Goal: Check status

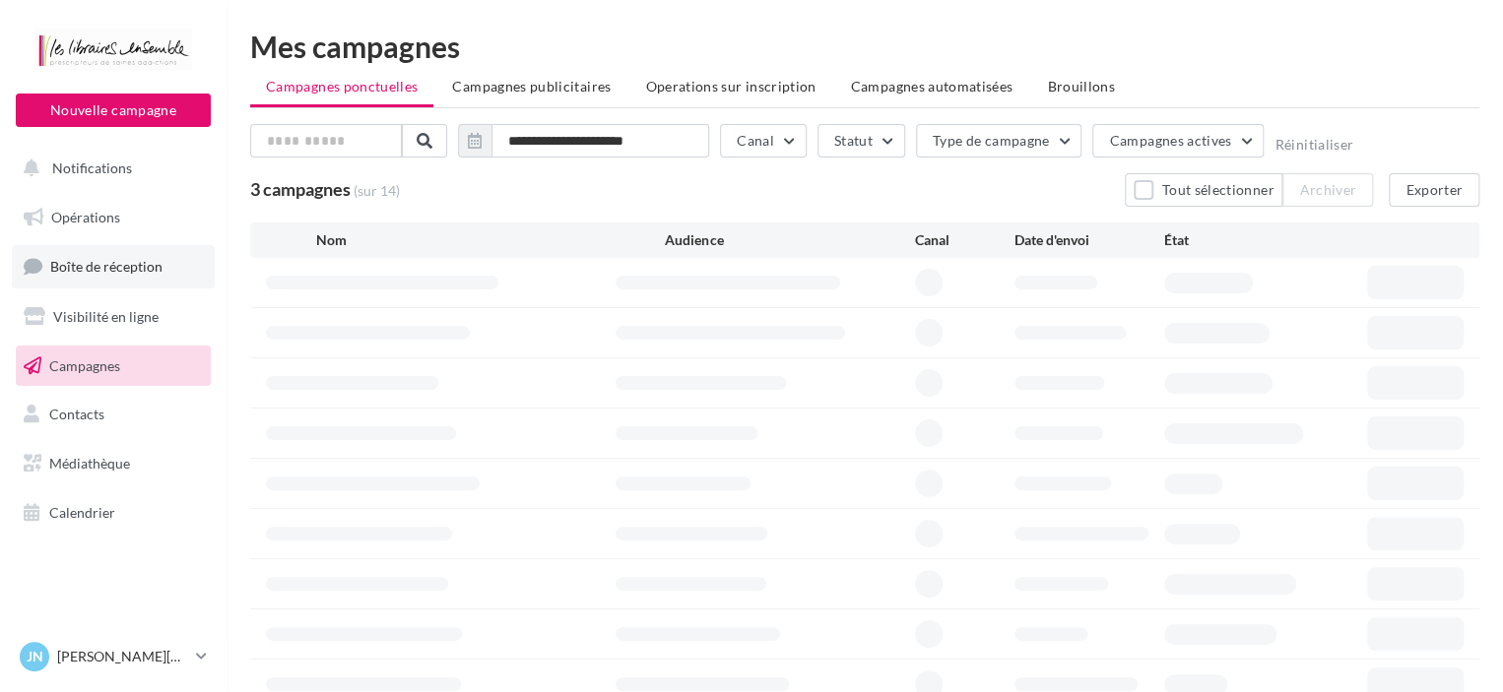
click at [142, 264] on span "Boîte de réception" at bounding box center [106, 266] width 112 height 17
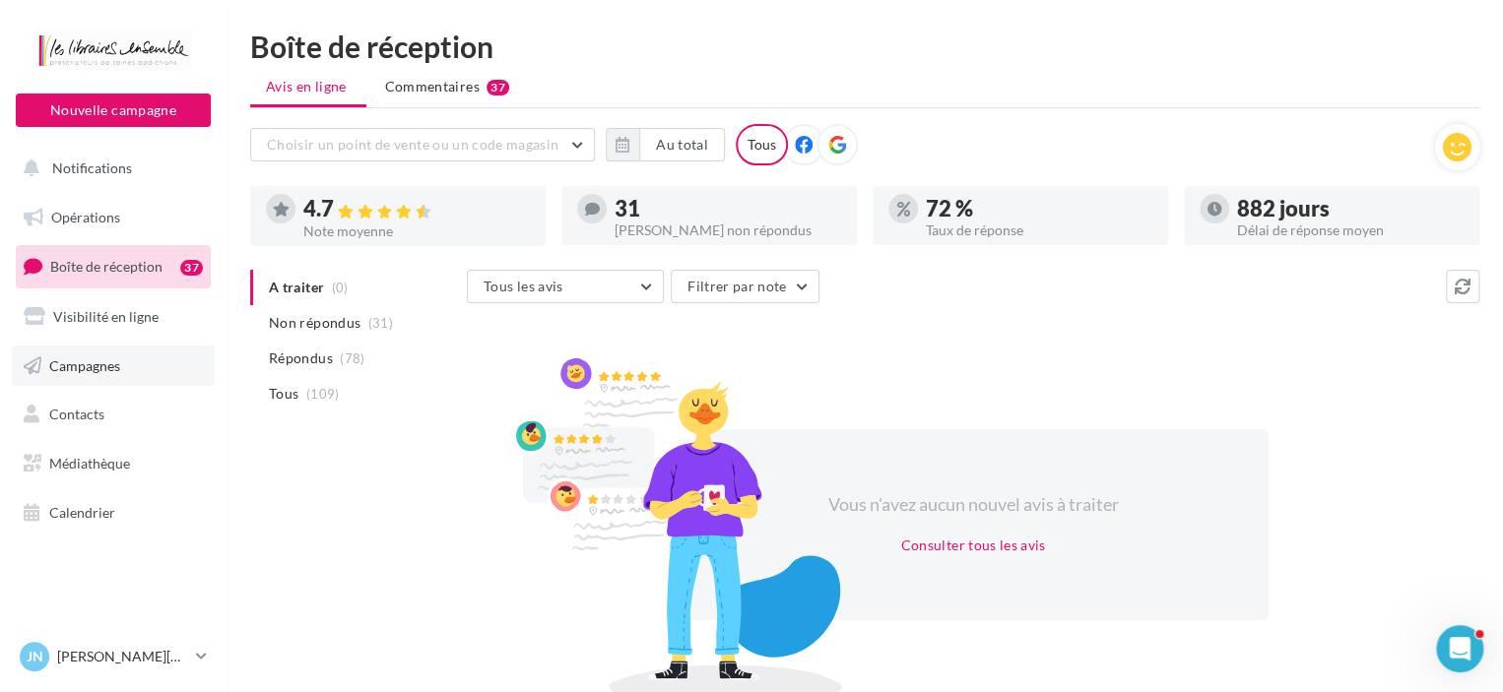
click at [91, 361] on span "Campagnes" at bounding box center [84, 365] width 71 height 17
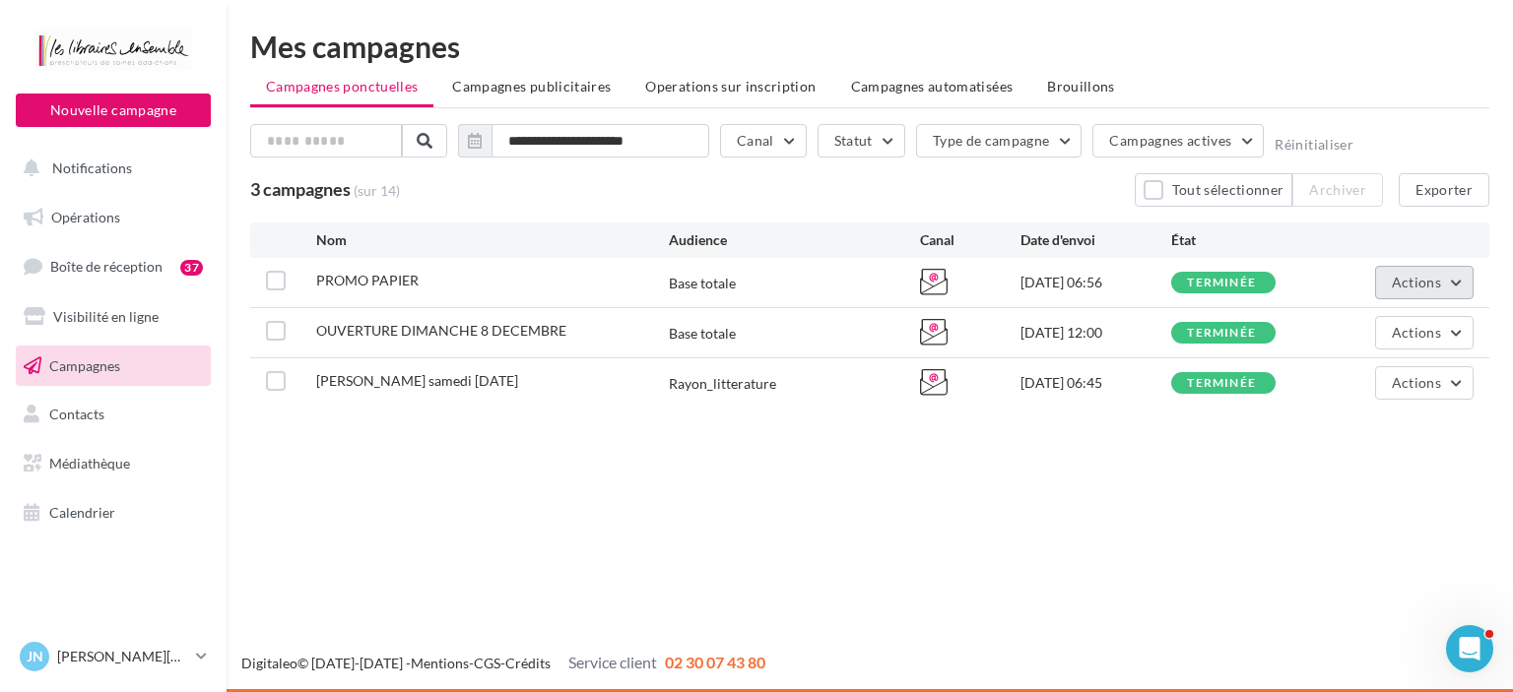
click at [1451, 290] on button "Actions" at bounding box center [1424, 282] width 98 height 33
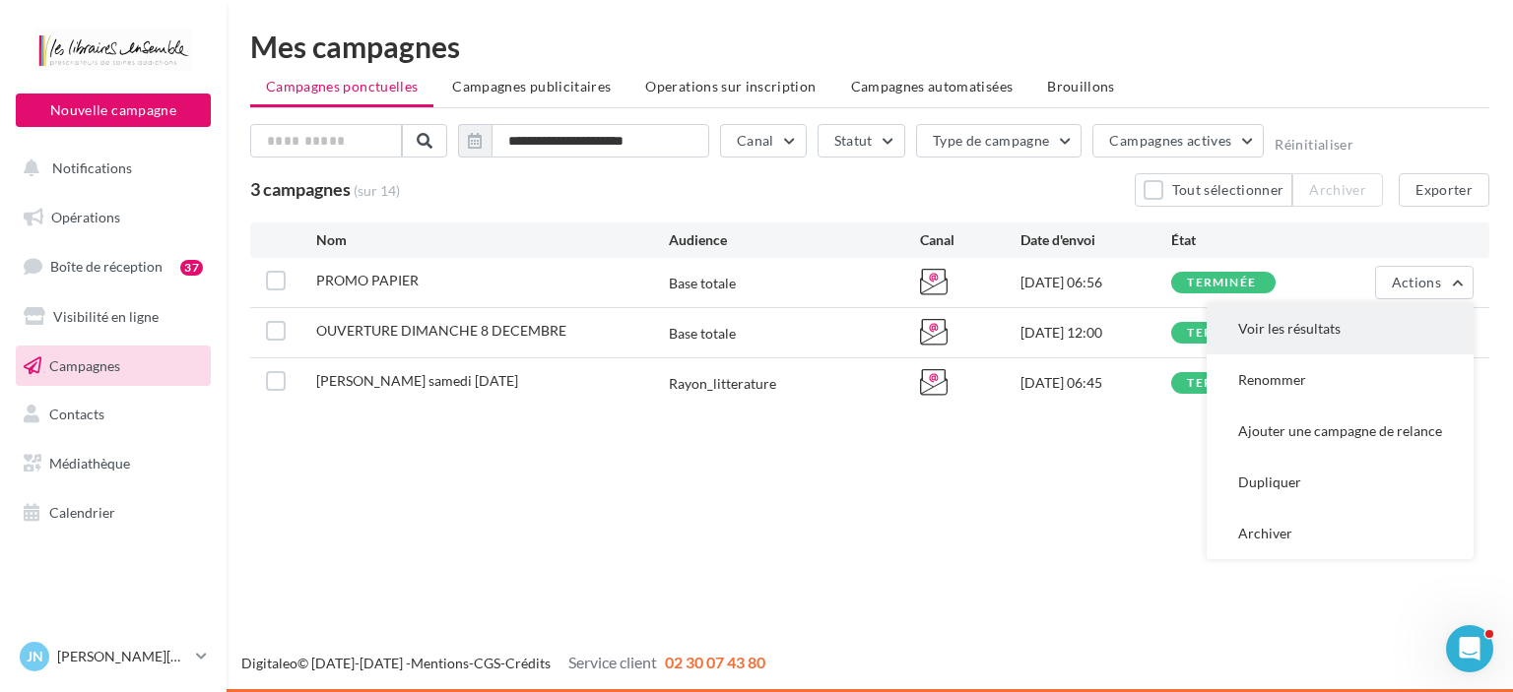
click at [1359, 329] on button "Voir les résultats" at bounding box center [1340, 328] width 267 height 51
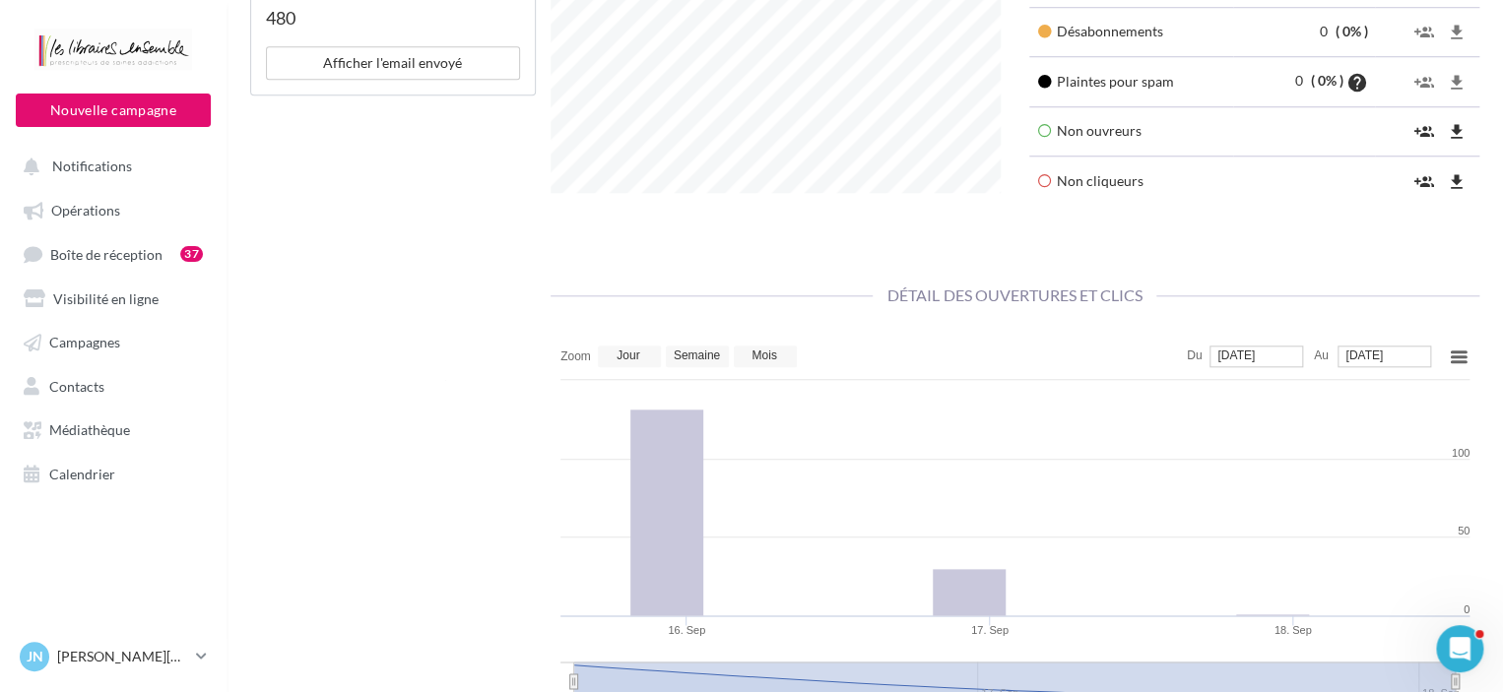
scroll to position [951, 0]
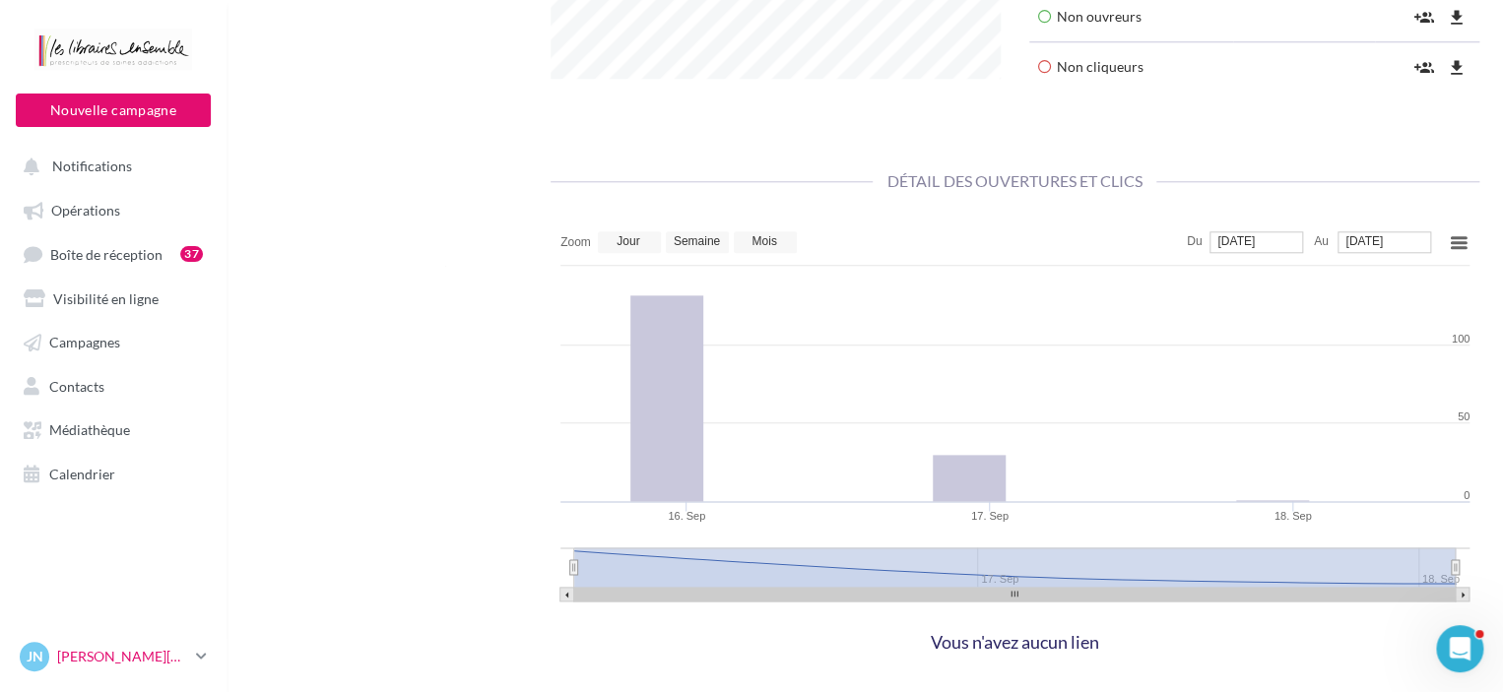
click at [125, 653] on p "[PERSON_NAME][DATE]" at bounding box center [122, 657] width 131 height 20
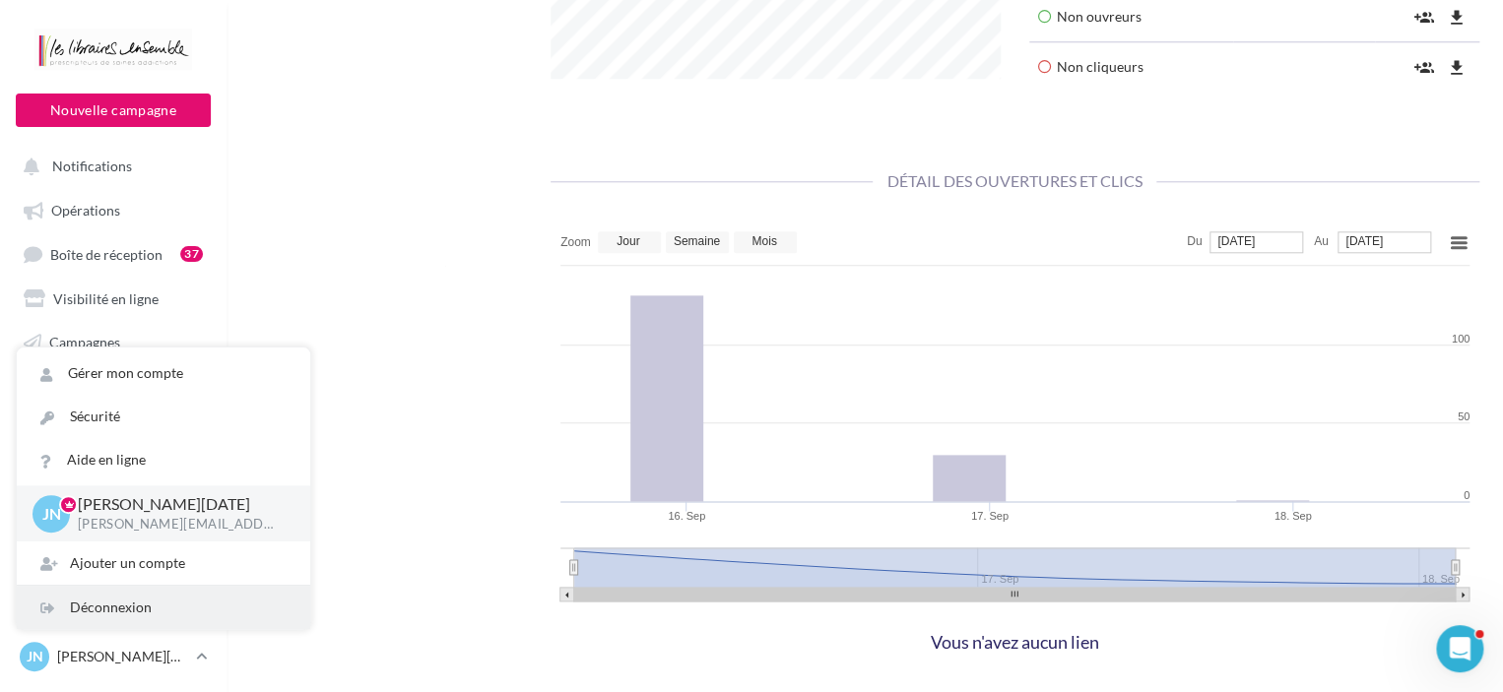
click at [115, 605] on div "Déconnexion" at bounding box center [164, 607] width 294 height 43
